Goal: Task Accomplishment & Management: Use online tool/utility

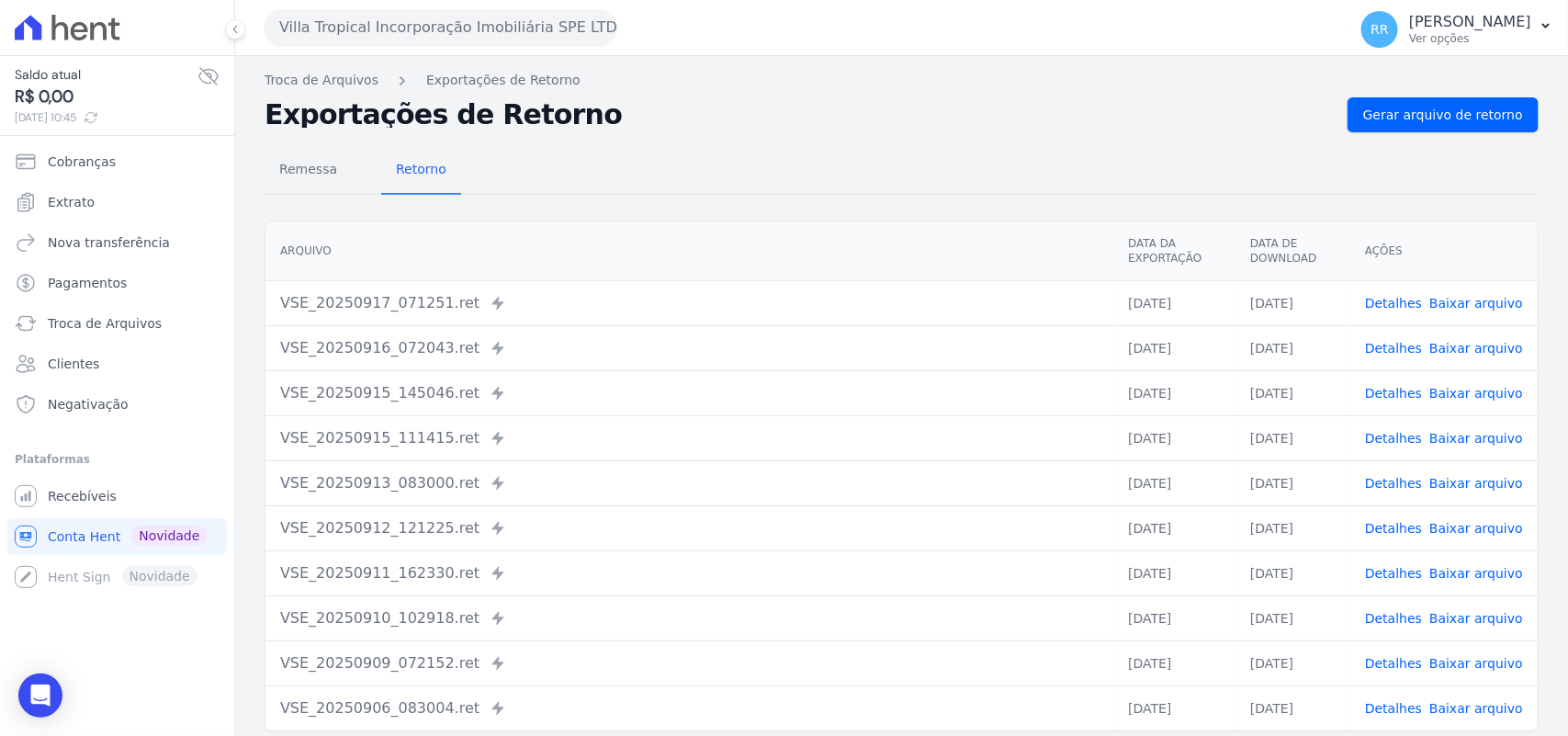
click at [442, 7] on div "Villa Tropical Incorporação Imobiliária SPE LTDA Via Sul Engenharia AGUAS DE [G…" at bounding box center [802, 27] width 1074 height 57
click at [421, 15] on button "Villa Tropical Incorporação Imobiliária SPE LTDA" at bounding box center [441, 27] width 353 height 37
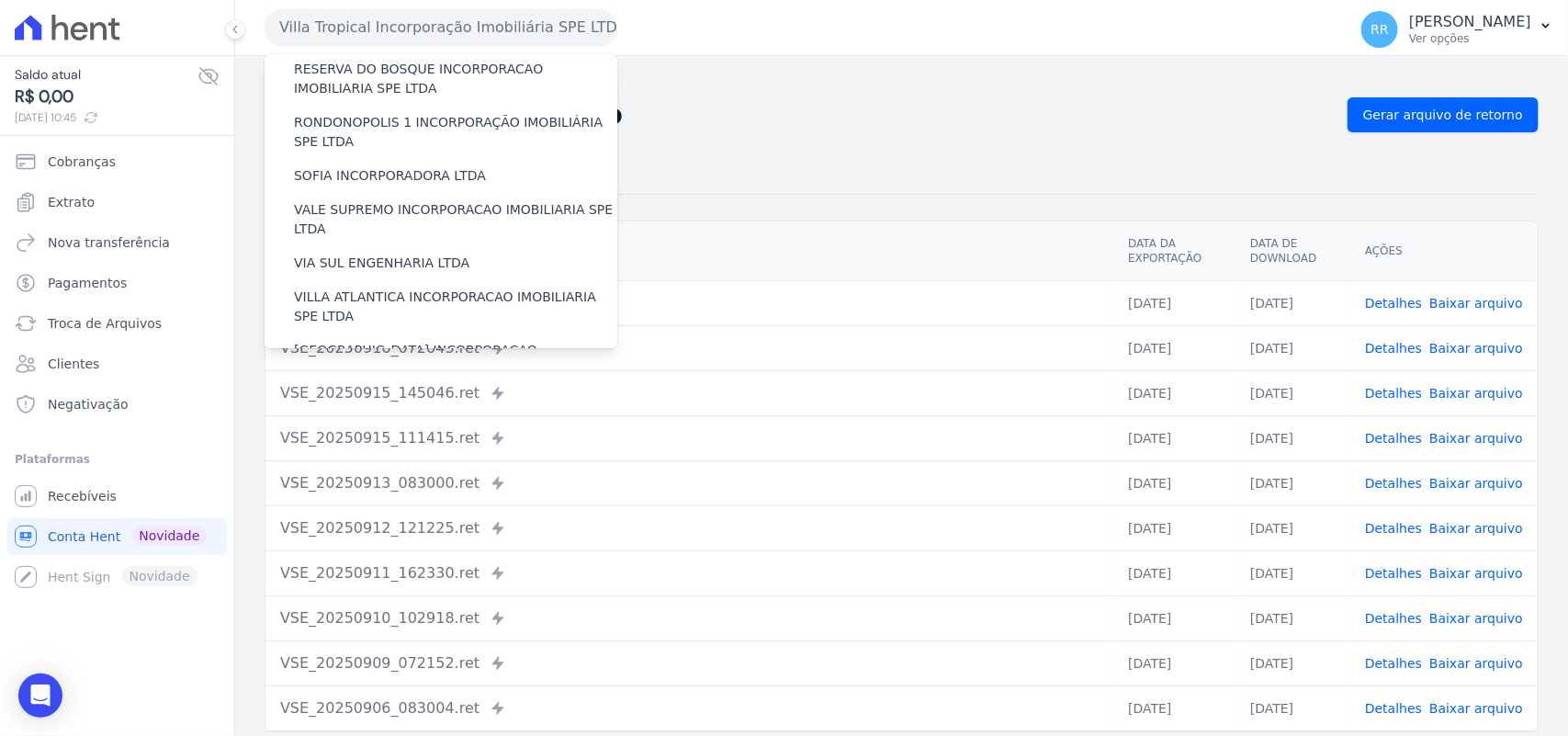
scroll to position [839, 0]
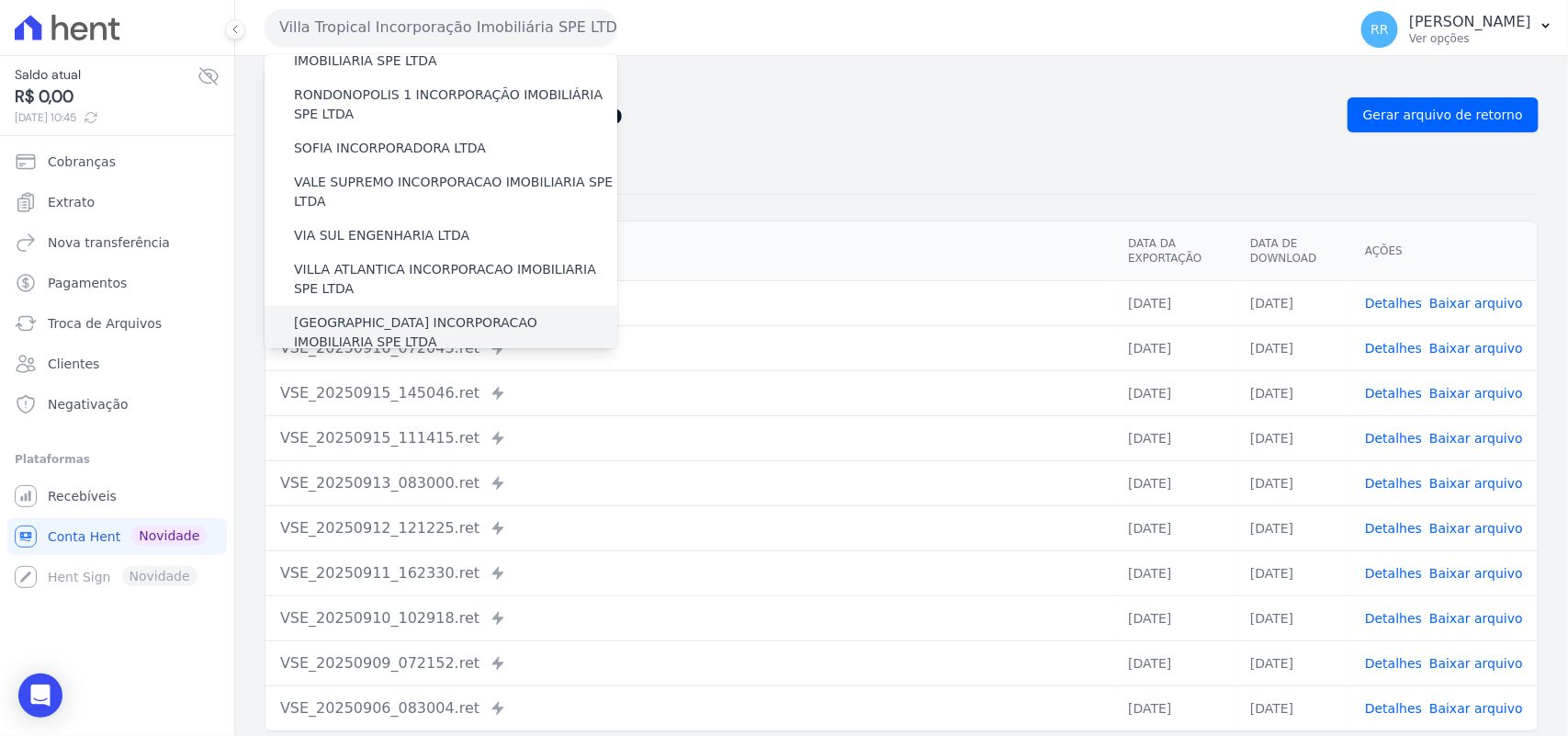
click at [364, 313] on label "[GEOGRAPHIC_DATA] INCORPORACAO IMOBILIARIA SPE LTDA" at bounding box center [456, 332] width 323 height 39
click at [0, 0] on input "[GEOGRAPHIC_DATA] INCORPORACAO IMOBILIARIA SPE LTDA" at bounding box center [0, 0] width 0 height 0
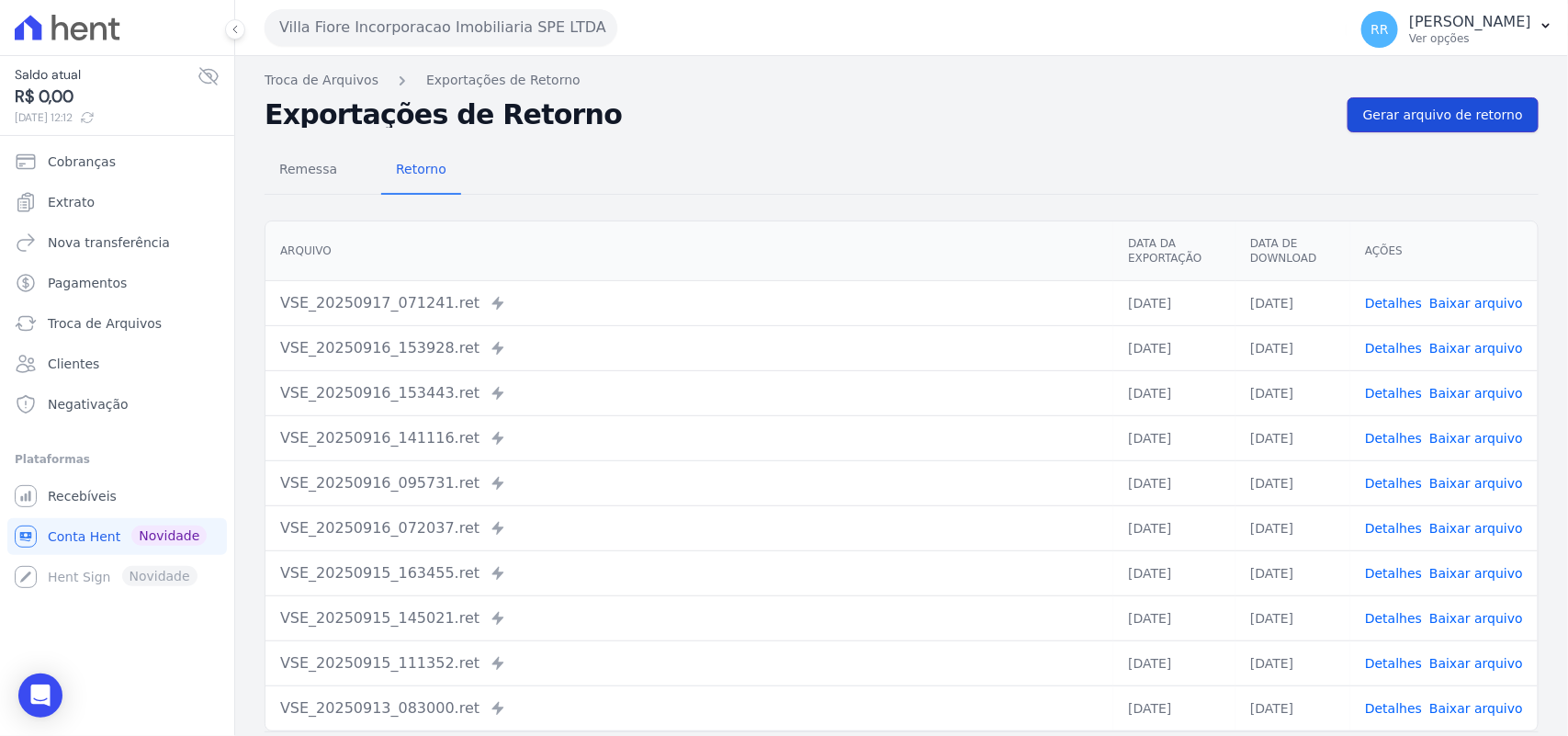
click at [1437, 121] on span "Gerar arquivo de retorno" at bounding box center [1442, 114] width 160 height 18
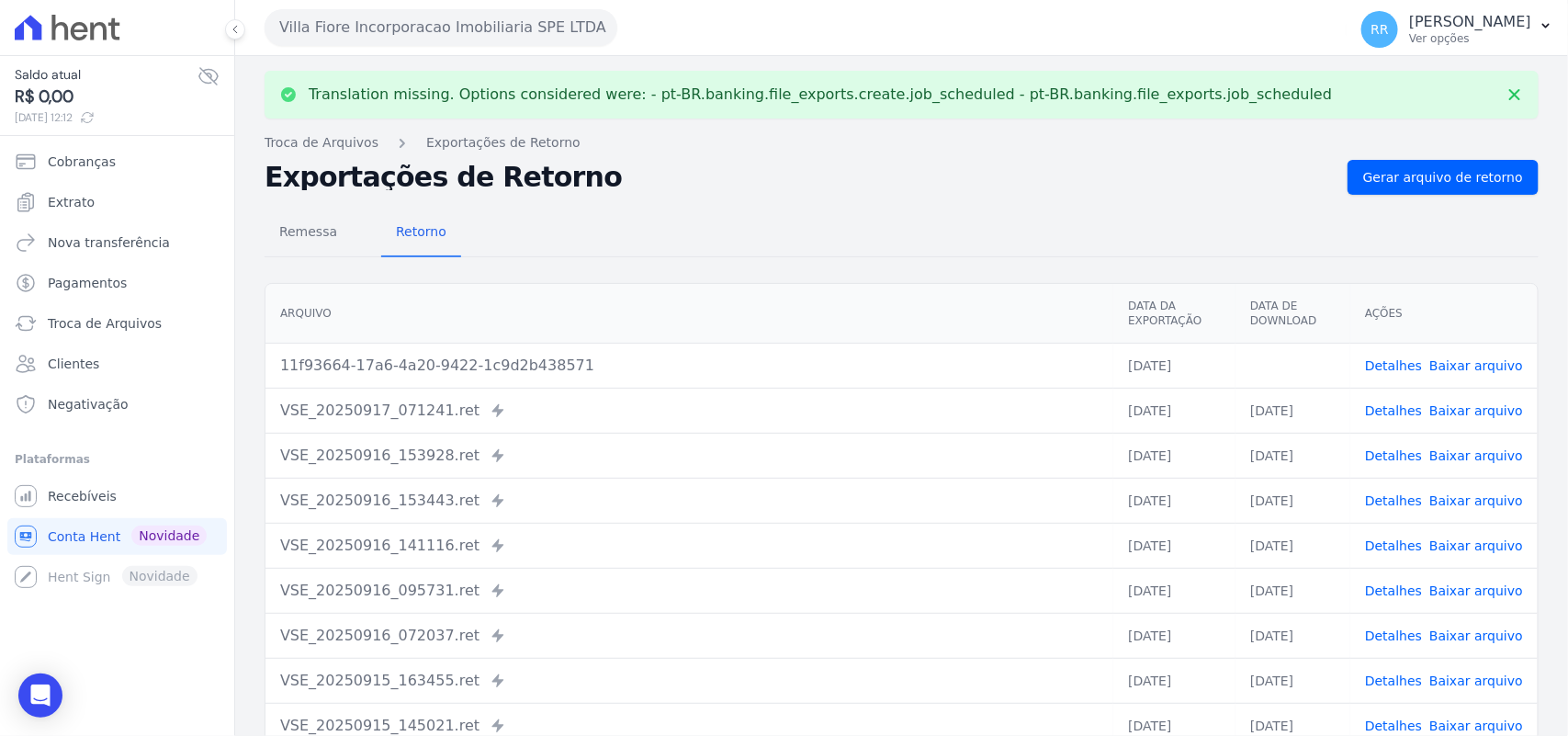
click at [1471, 359] on link "Baixar arquivo" at bounding box center [1475, 366] width 94 height 15
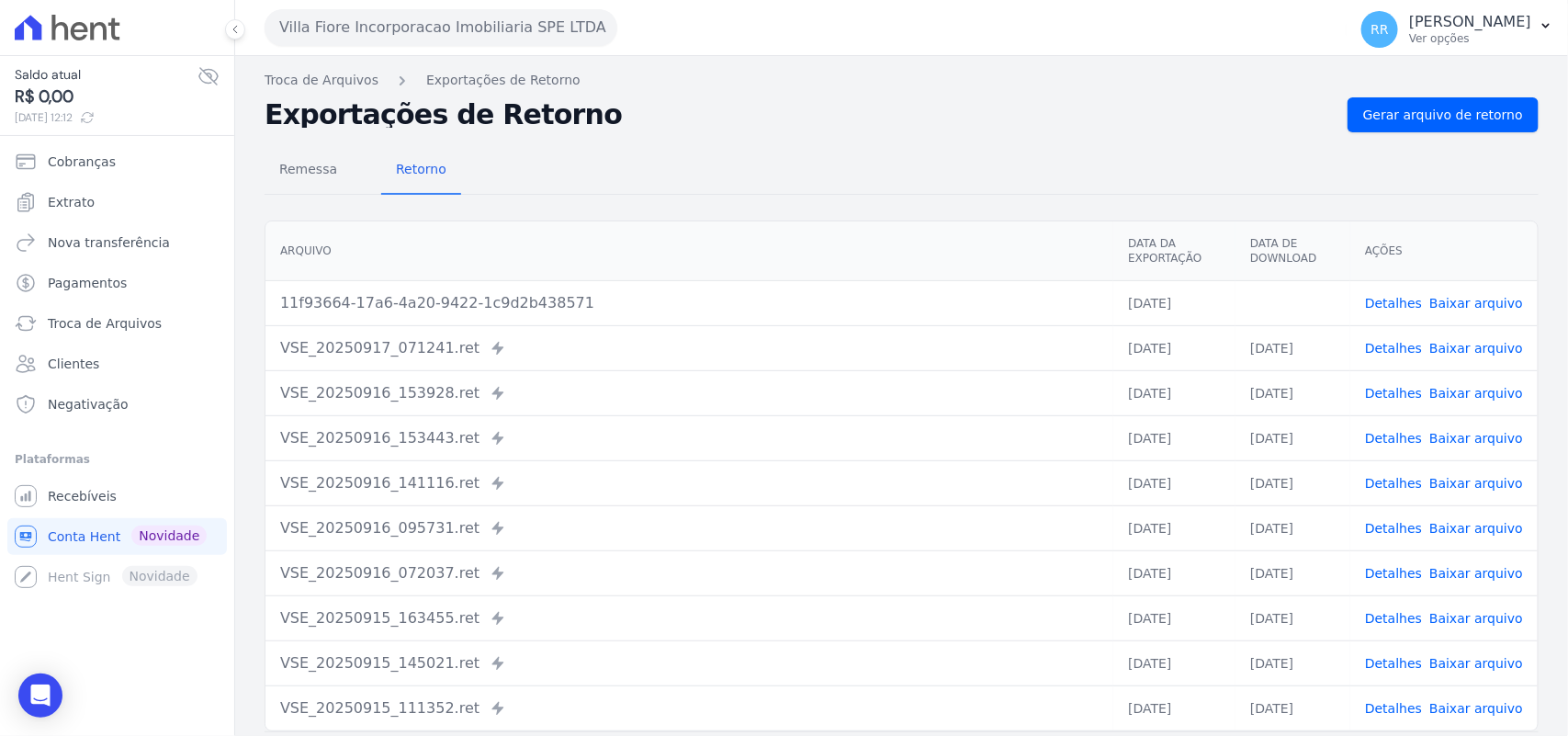
click at [1408, 305] on link "Detalhes" at bounding box center [1393, 304] width 57 height 15
click at [908, 175] on div "Remessa Retorno" at bounding box center [901, 170] width 1274 height 48
click at [287, 207] on div "Remessa Retorno [GEOGRAPHIC_DATA] Data da Exportação Data de Download Ações 11f…" at bounding box center [901, 464] width 1274 height 664
click at [319, 159] on span "Remessa" at bounding box center [308, 168] width 79 height 37
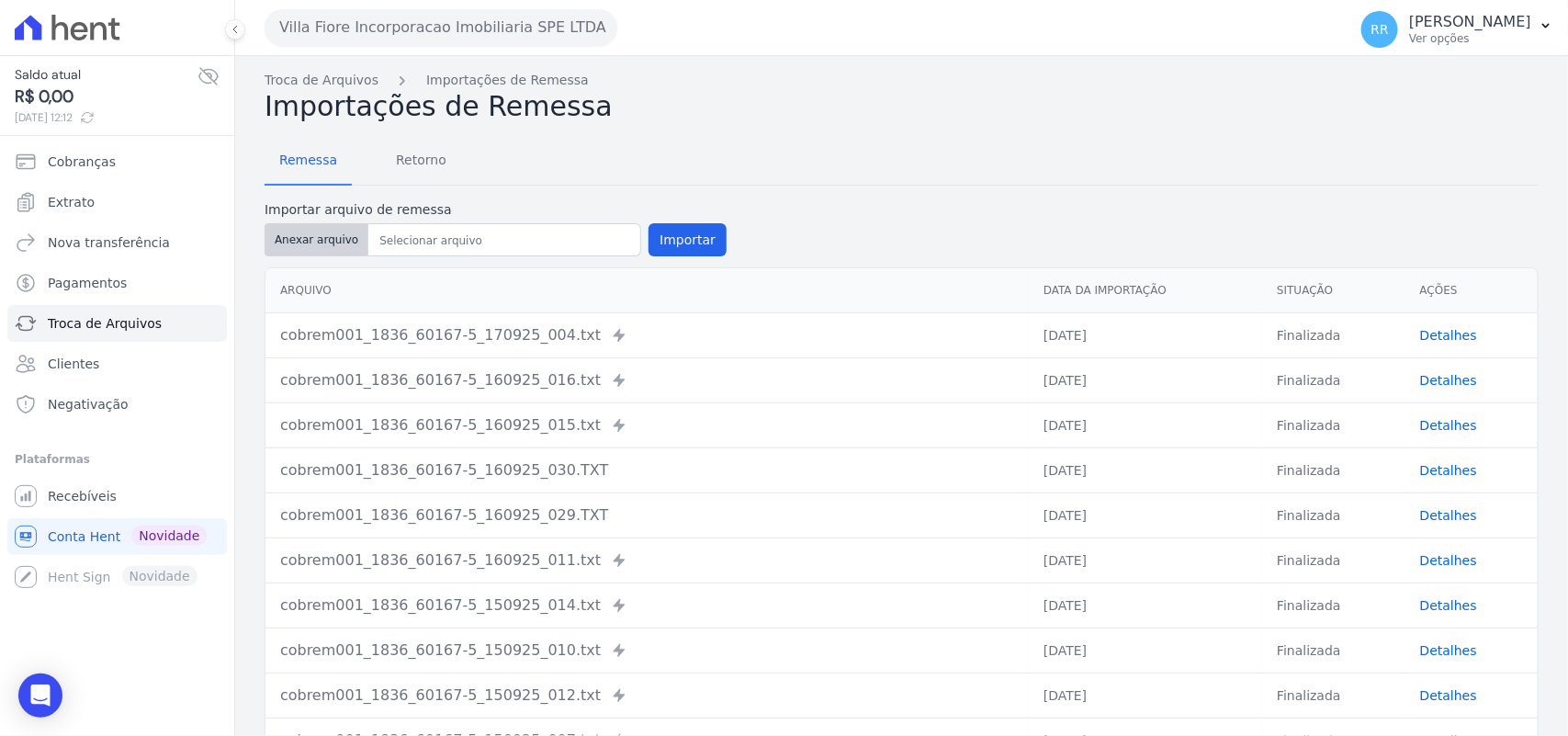
click at [354, 254] on button "Anexar arquivo" at bounding box center [317, 239] width 104 height 33
type input "cobrem001_1836_60167-5_170925_014.TXT"
click at [698, 257] on div "Importar arquivo de remessa Anexar arquivo Importar" at bounding box center [496, 230] width 462 height 60
click at [698, 253] on button "Importar" at bounding box center [688, 239] width 78 height 33
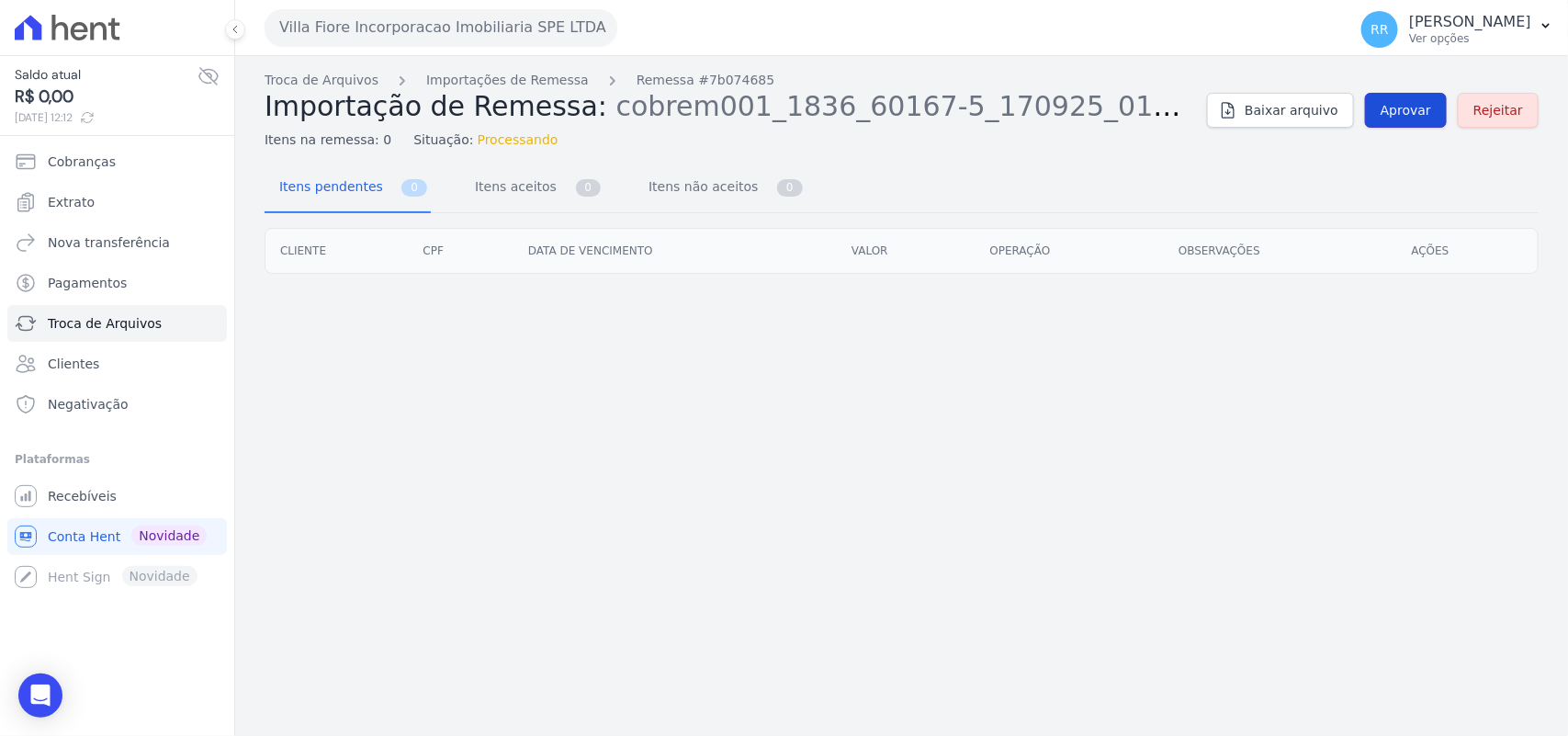
click at [1391, 101] on span "Aprovar" at bounding box center [1405, 110] width 50 height 18
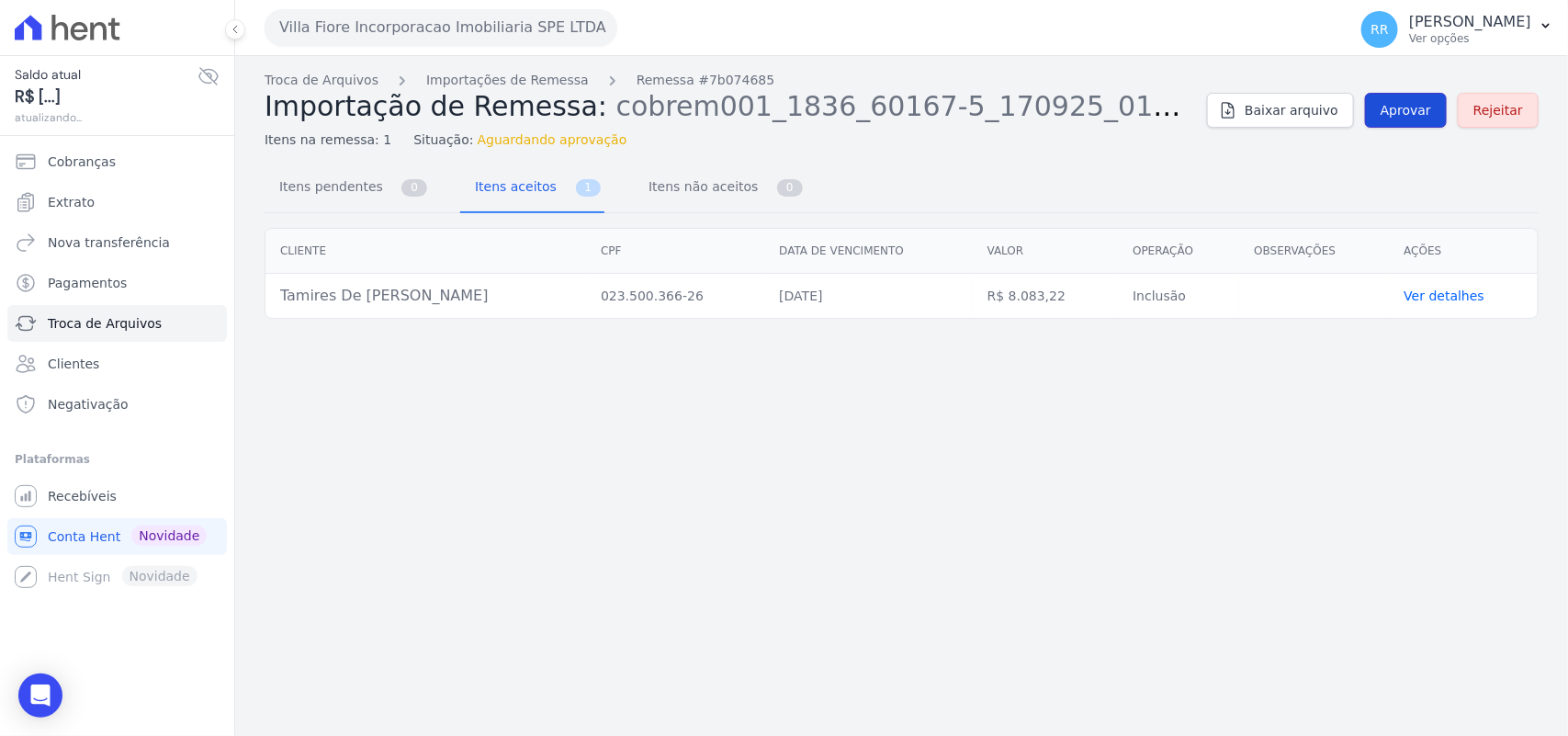
click at [1398, 111] on span "Aprovar" at bounding box center [1405, 110] width 50 height 18
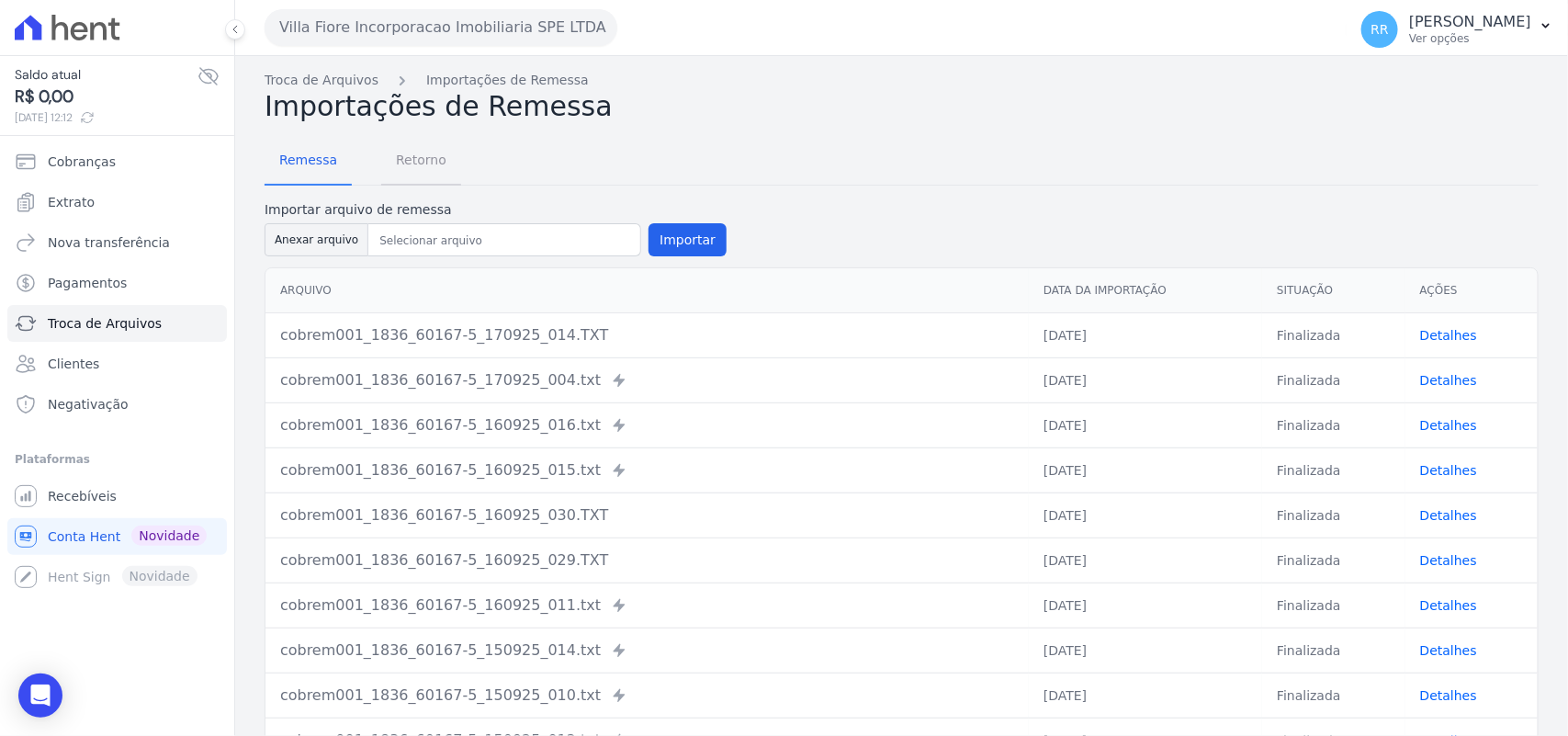
click at [391, 154] on span "Retorno" at bounding box center [421, 160] width 73 height 37
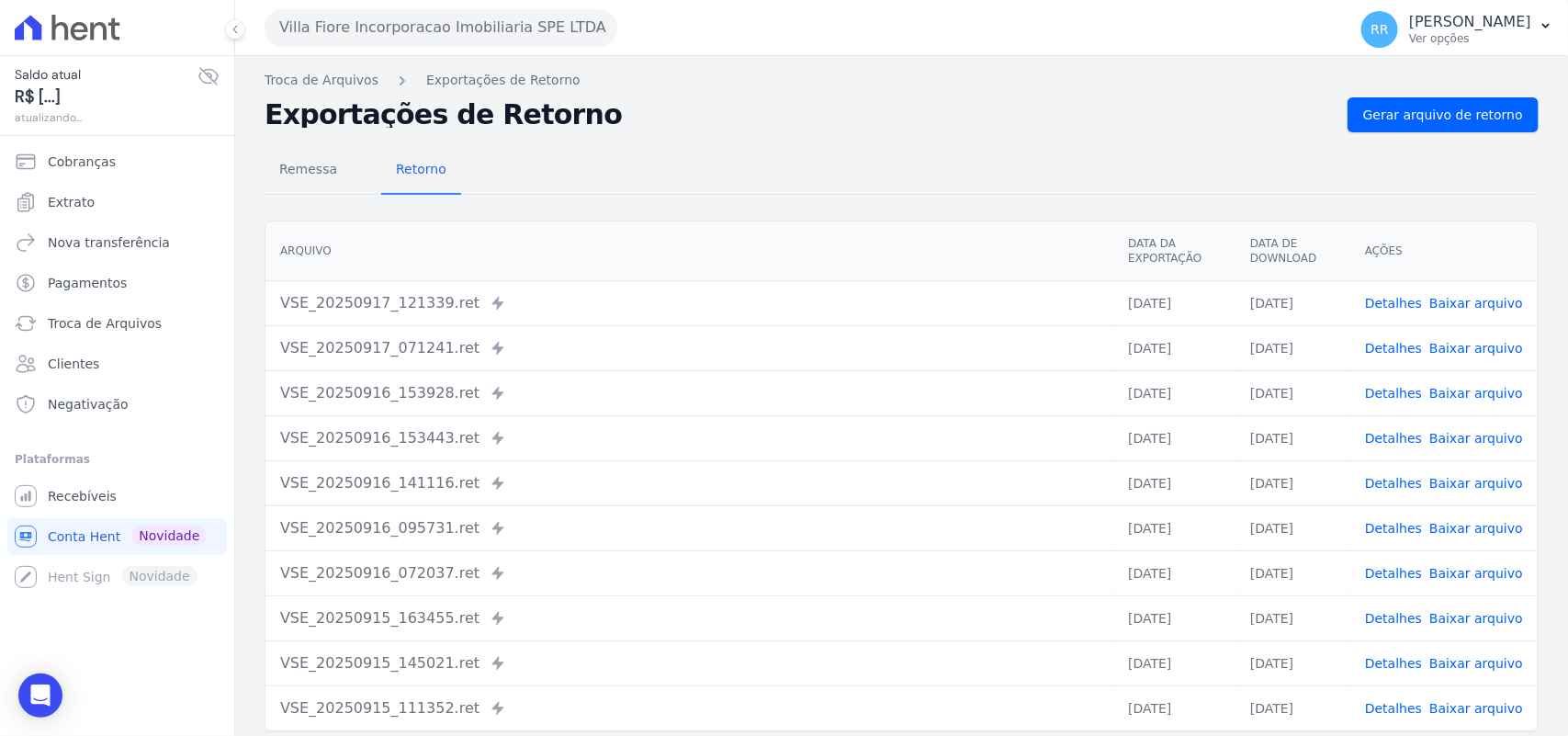
click at [1370, 141] on div "Remessa Retorno [GEOGRAPHIC_DATA] Data da Exportação Data de Download Ações VSE…" at bounding box center [901, 464] width 1274 height 664
click at [1385, 121] on span "Gerar arquivo de retorno" at bounding box center [1442, 114] width 160 height 18
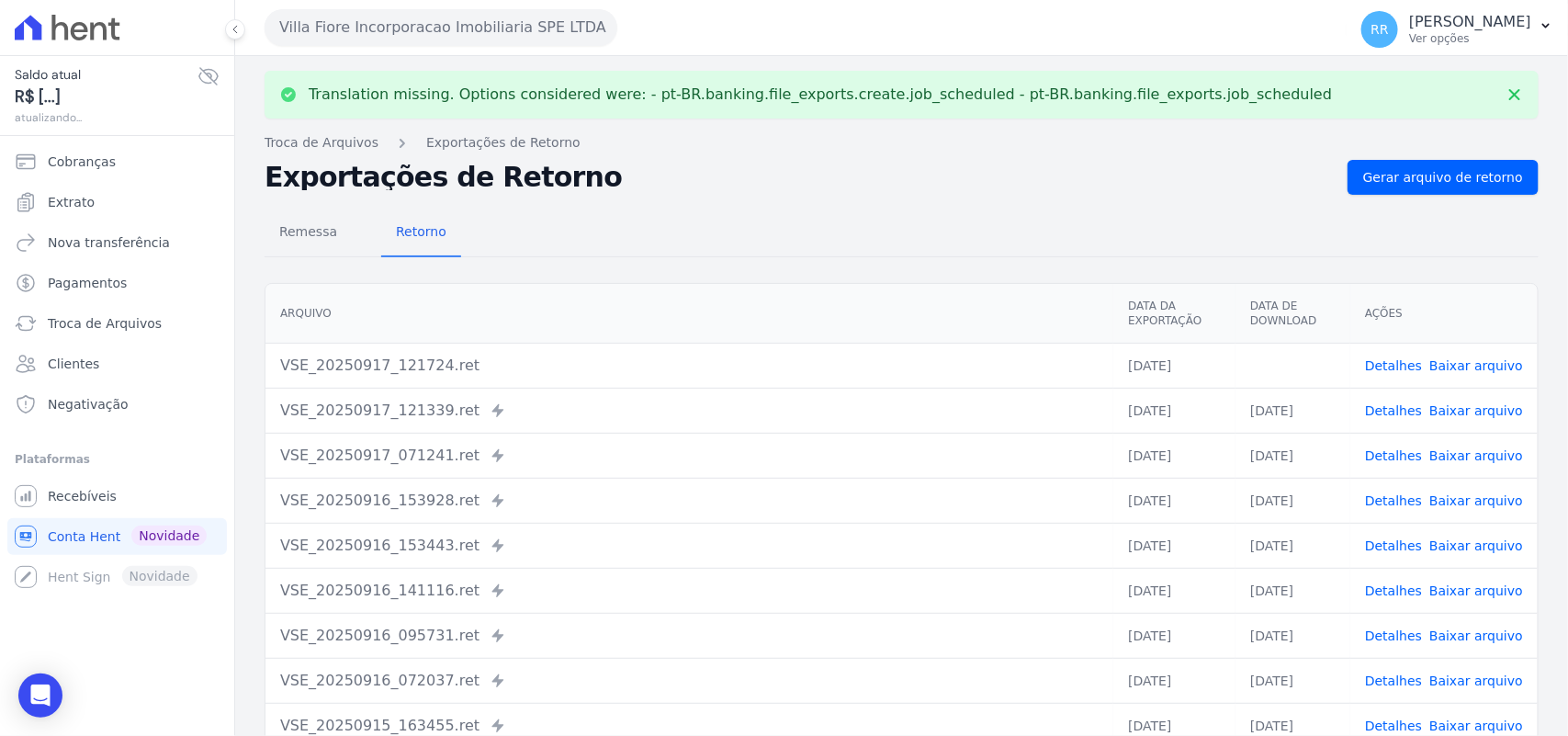
click at [1471, 360] on link "Baixar arquivo" at bounding box center [1475, 366] width 94 height 15
